Goal: Find specific page/section: Find specific page/section

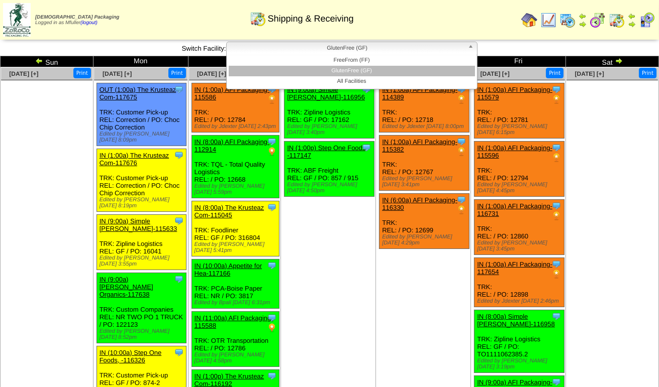
click at [353, 50] on span "GlutenFree (GF)" at bounding box center [347, 48] width 233 height 12
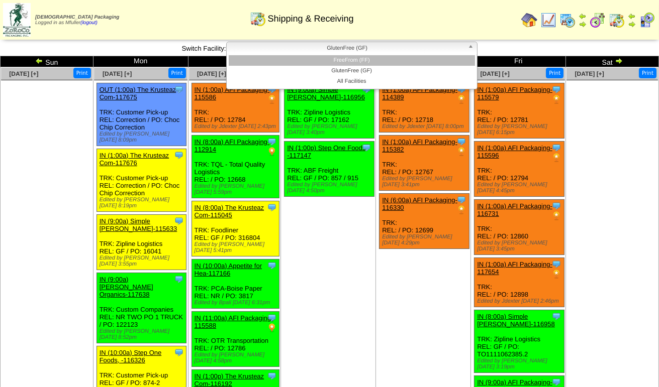
click at [353, 62] on li "FreeFrom (FF)" at bounding box center [352, 60] width 246 height 11
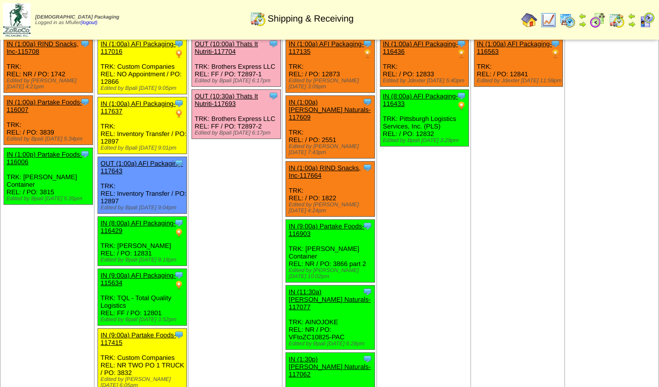
scroll to position [101, 0]
